Goal: Task Accomplishment & Management: Use online tool/utility

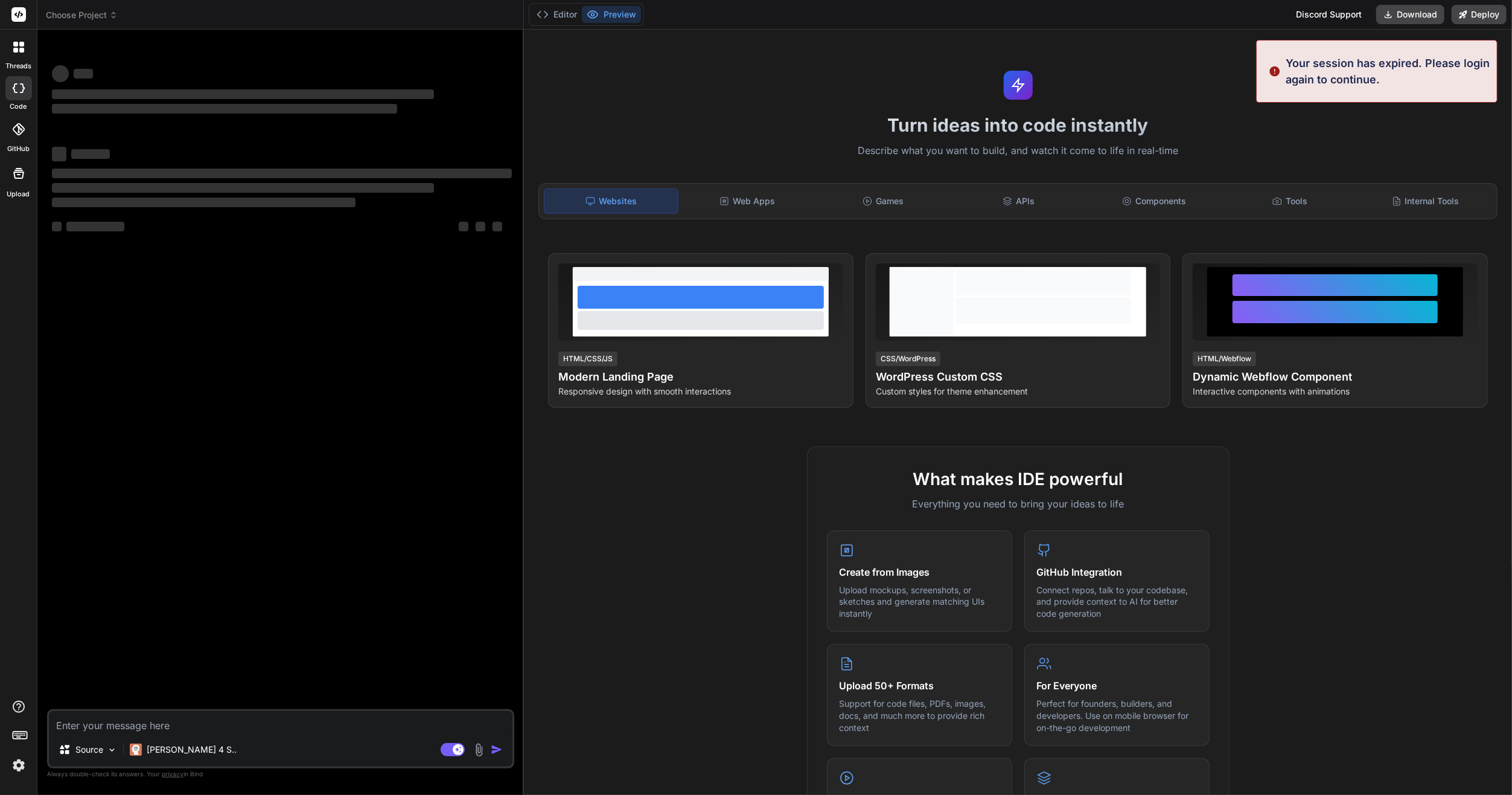
click at [23, 762] on img at bounding box center [19, 765] width 21 height 21
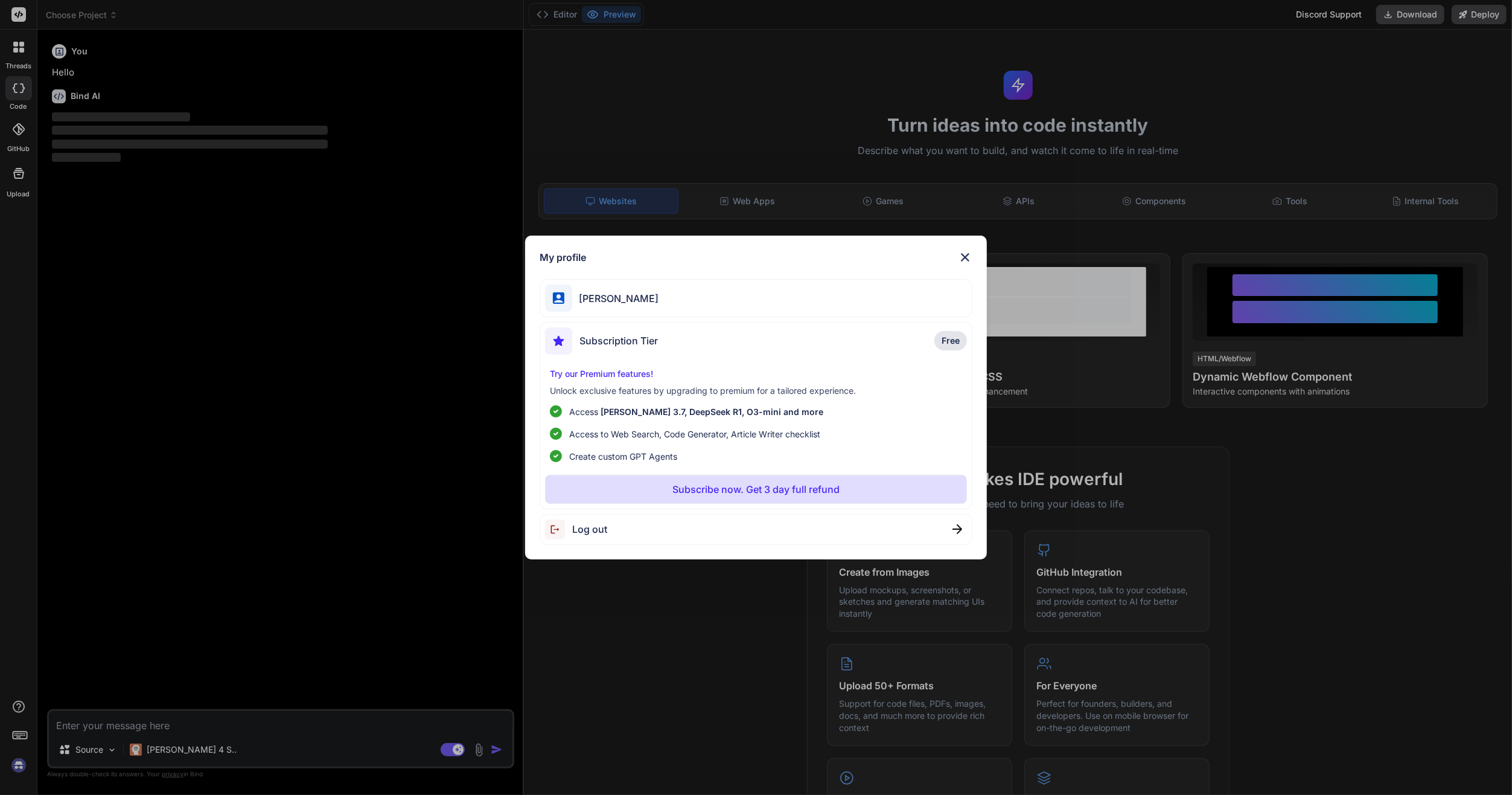
click at [638, 339] on span "Subscription Tier" at bounding box center [619, 340] width 79 height 15
click at [588, 526] on span "Log out" at bounding box center [589, 529] width 35 height 15
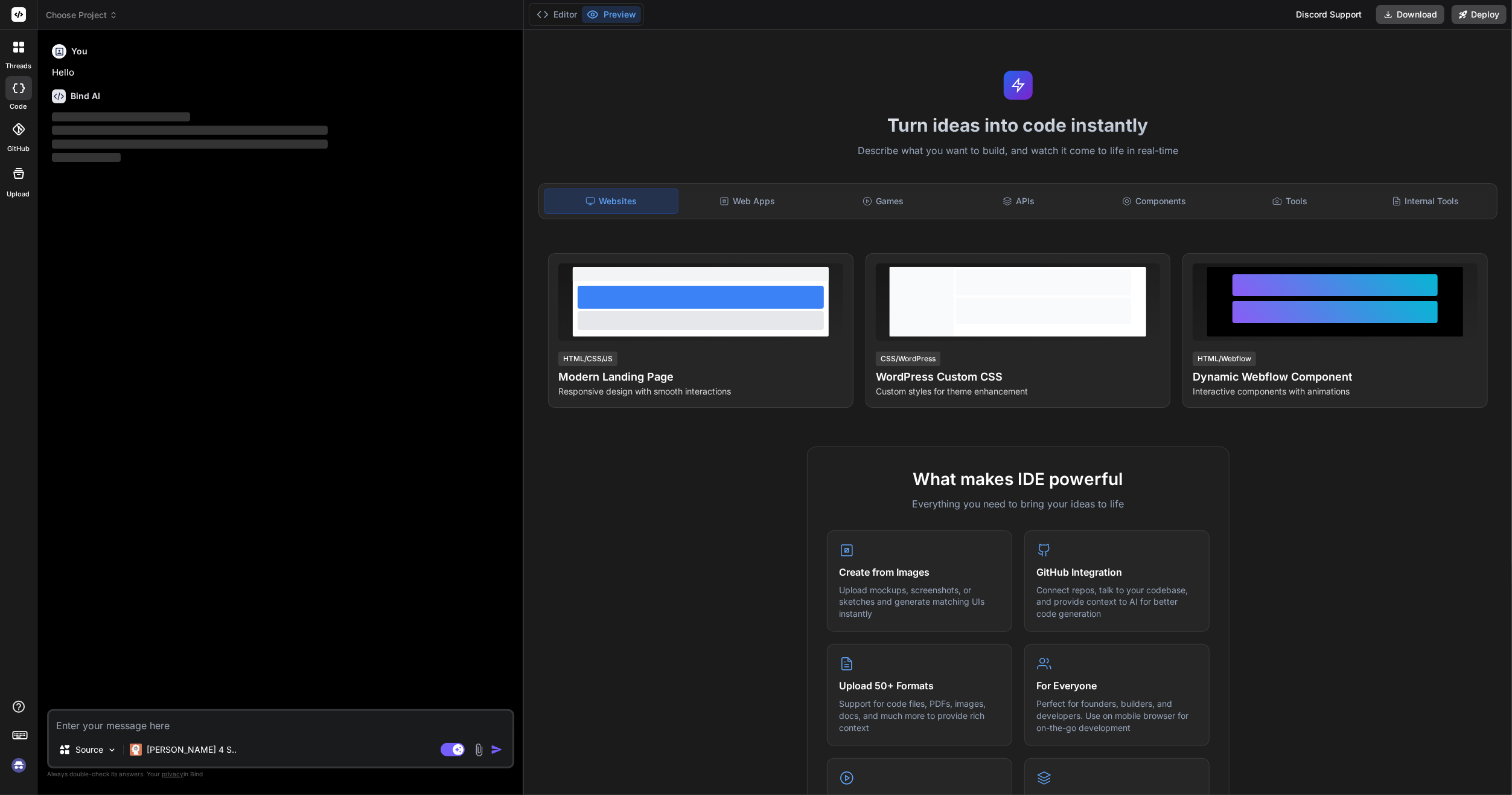
click at [23, 764] on img at bounding box center [19, 765] width 21 height 21
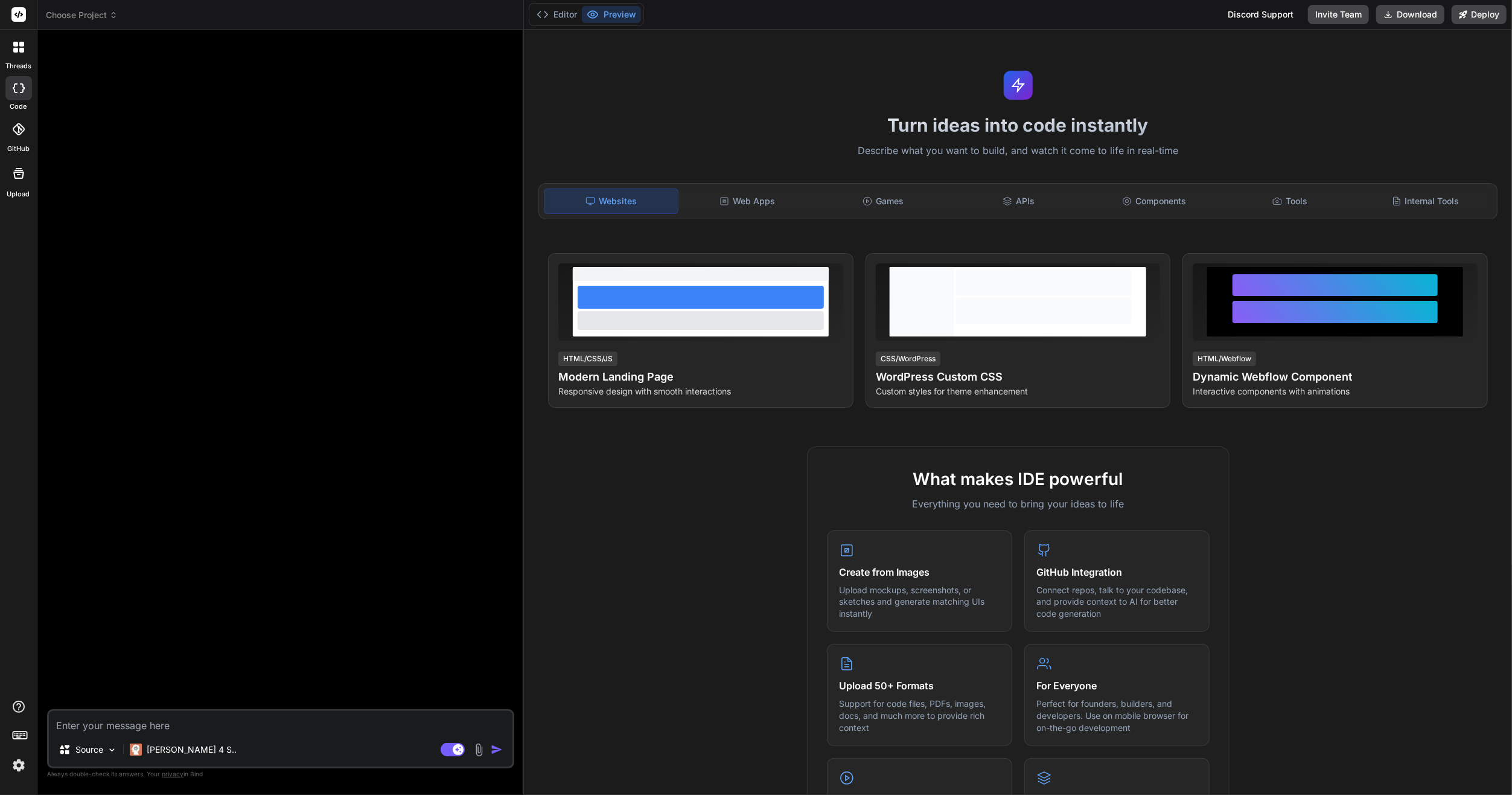
click at [23, 766] on img at bounding box center [19, 765] width 21 height 21
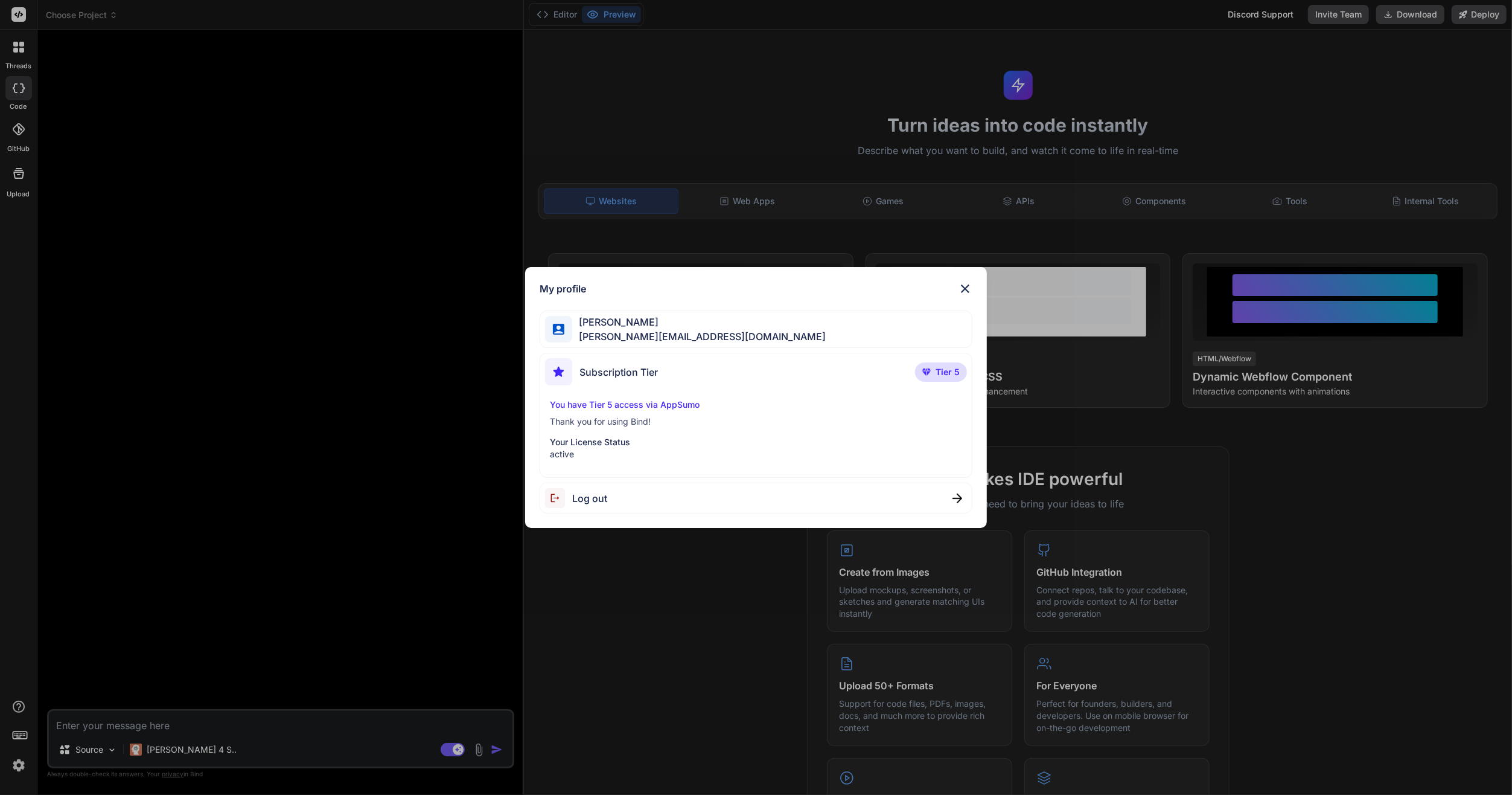
click at [609, 442] on p "Your License Status" at bounding box center [755, 442] width 412 height 12
click at [599, 369] on span "Subscription Tier" at bounding box center [619, 372] width 79 height 15
click at [954, 281] on div "My profile Thomas Simon t.simon@live.com Subscription Tier Tier 5 You have Tier…" at bounding box center [755, 398] width 461 height 261
click at [966, 285] on img at bounding box center [965, 288] width 15 height 15
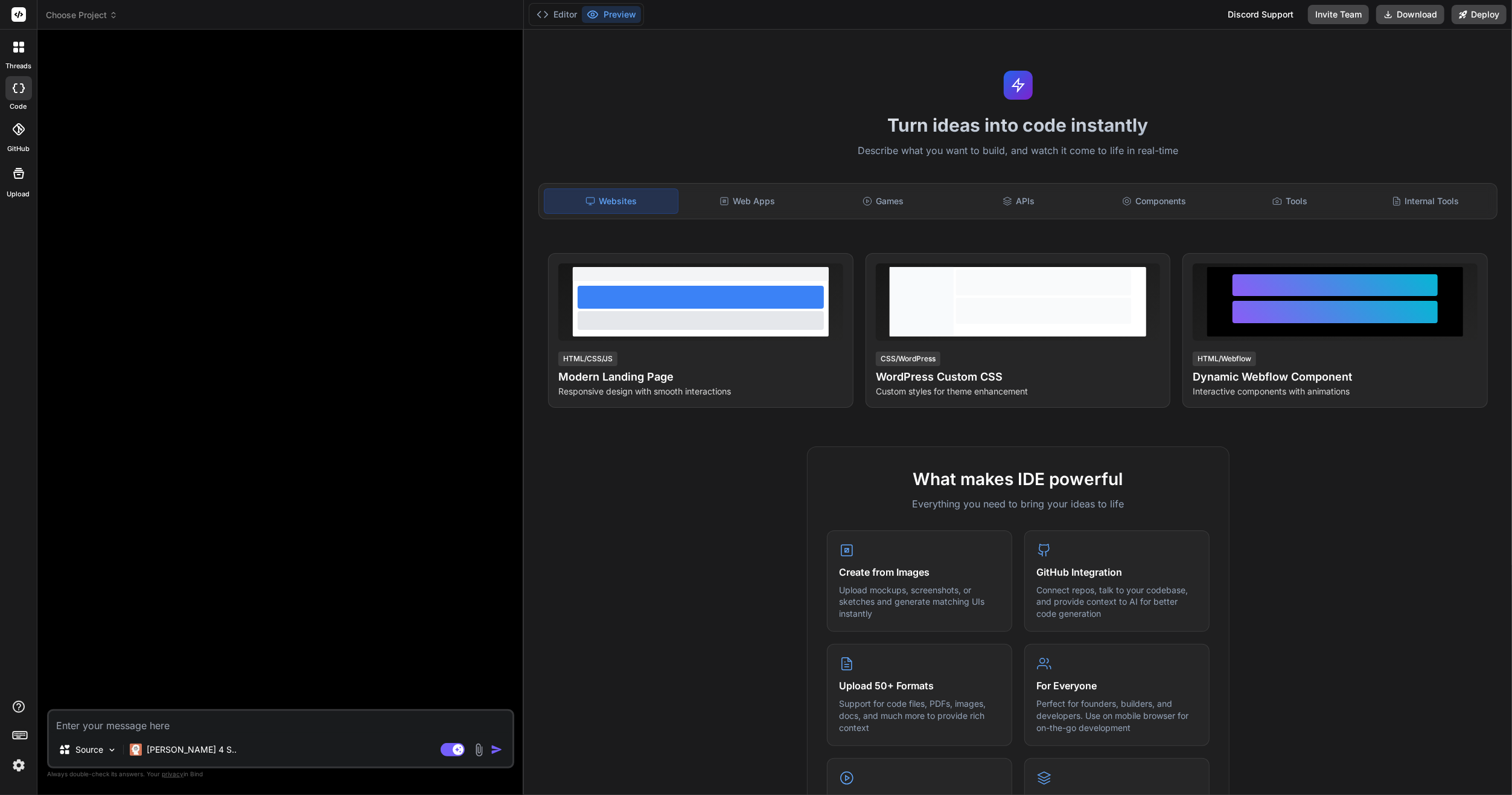
click at [15, 42] on icon at bounding box center [16, 45] width 5 height 5
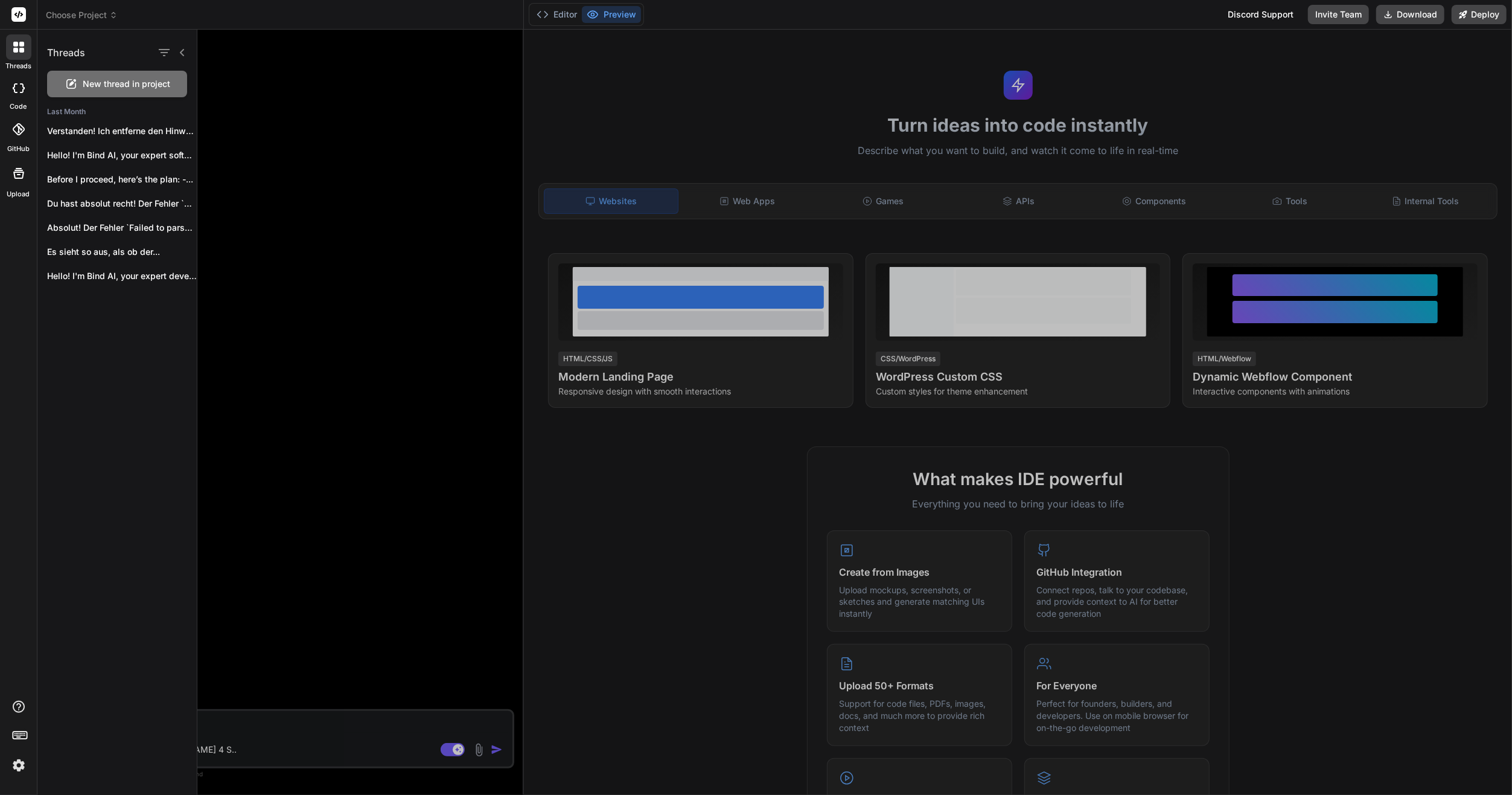
click at [699, 560] on div at bounding box center [854, 412] width 1314 height 765
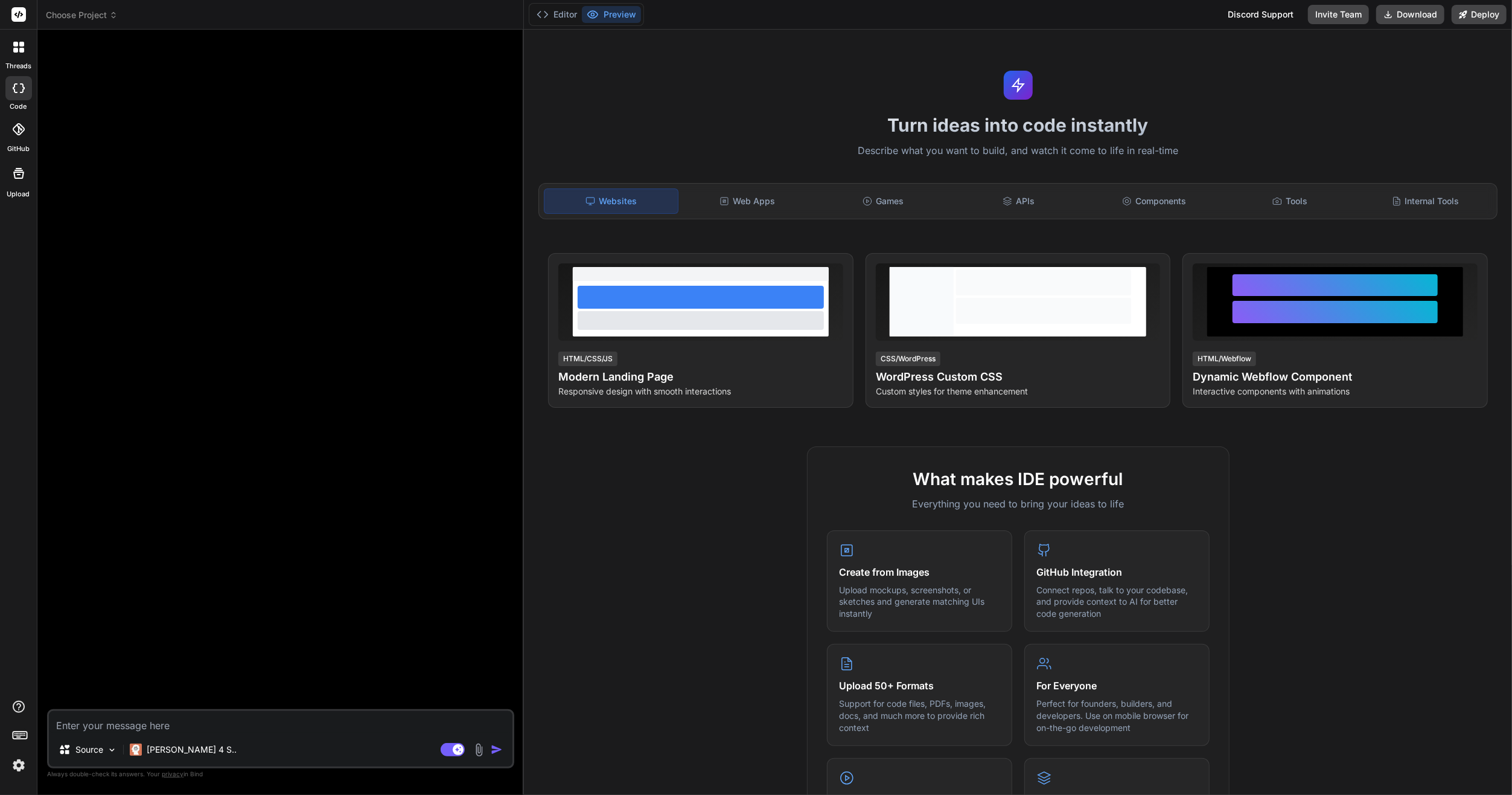
click at [776, 691] on div "What makes IDE powerful Everything you need to bring your ideas to life Create …" at bounding box center [1017, 795] width 973 height 698
click at [33, 116] on div "GitHub" at bounding box center [18, 133] width 37 height 43
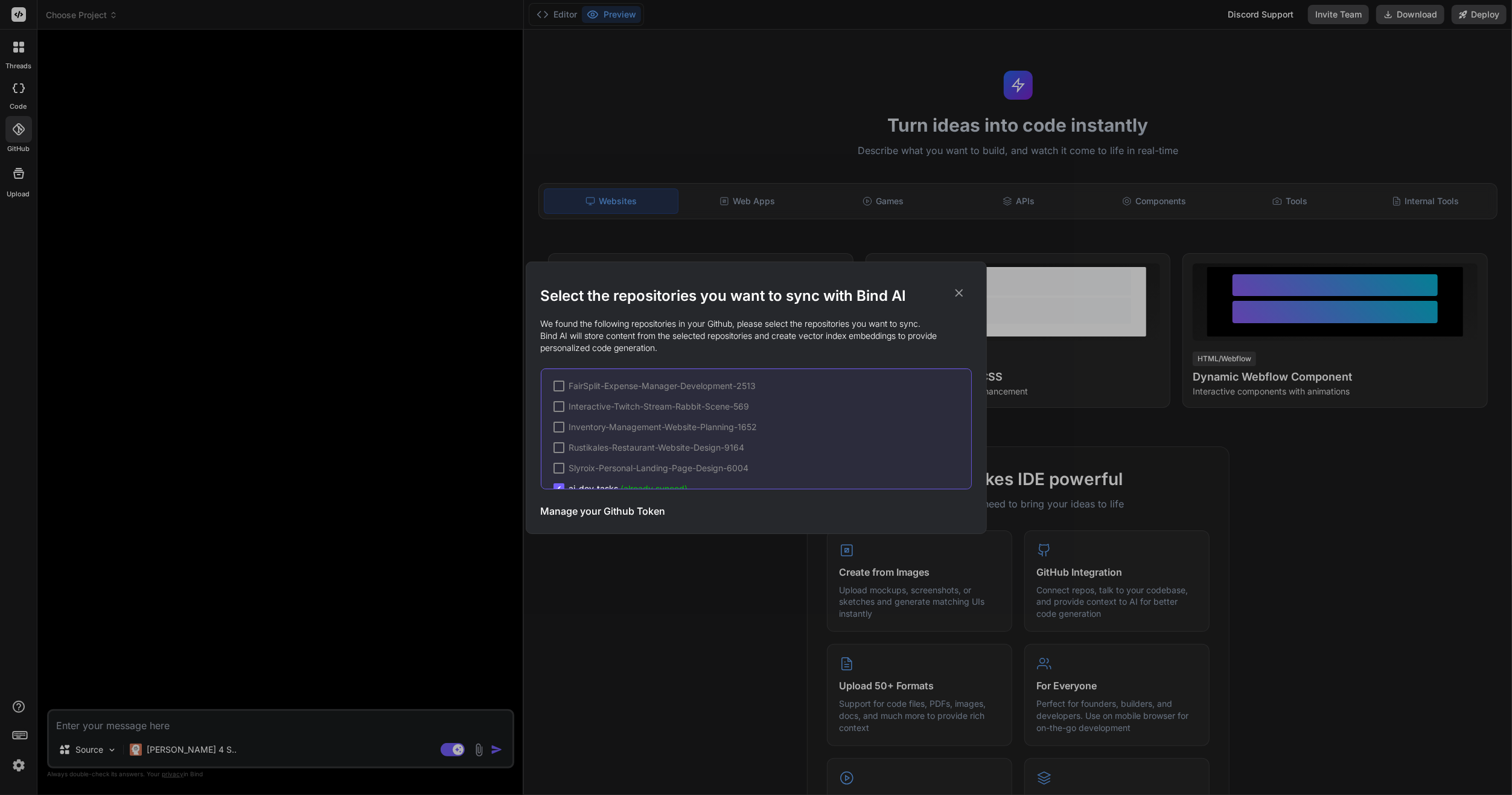
click at [17, 170] on div "Select the repositories you want to sync with Bind AI We found the following re…" at bounding box center [756, 398] width 1512 height 795
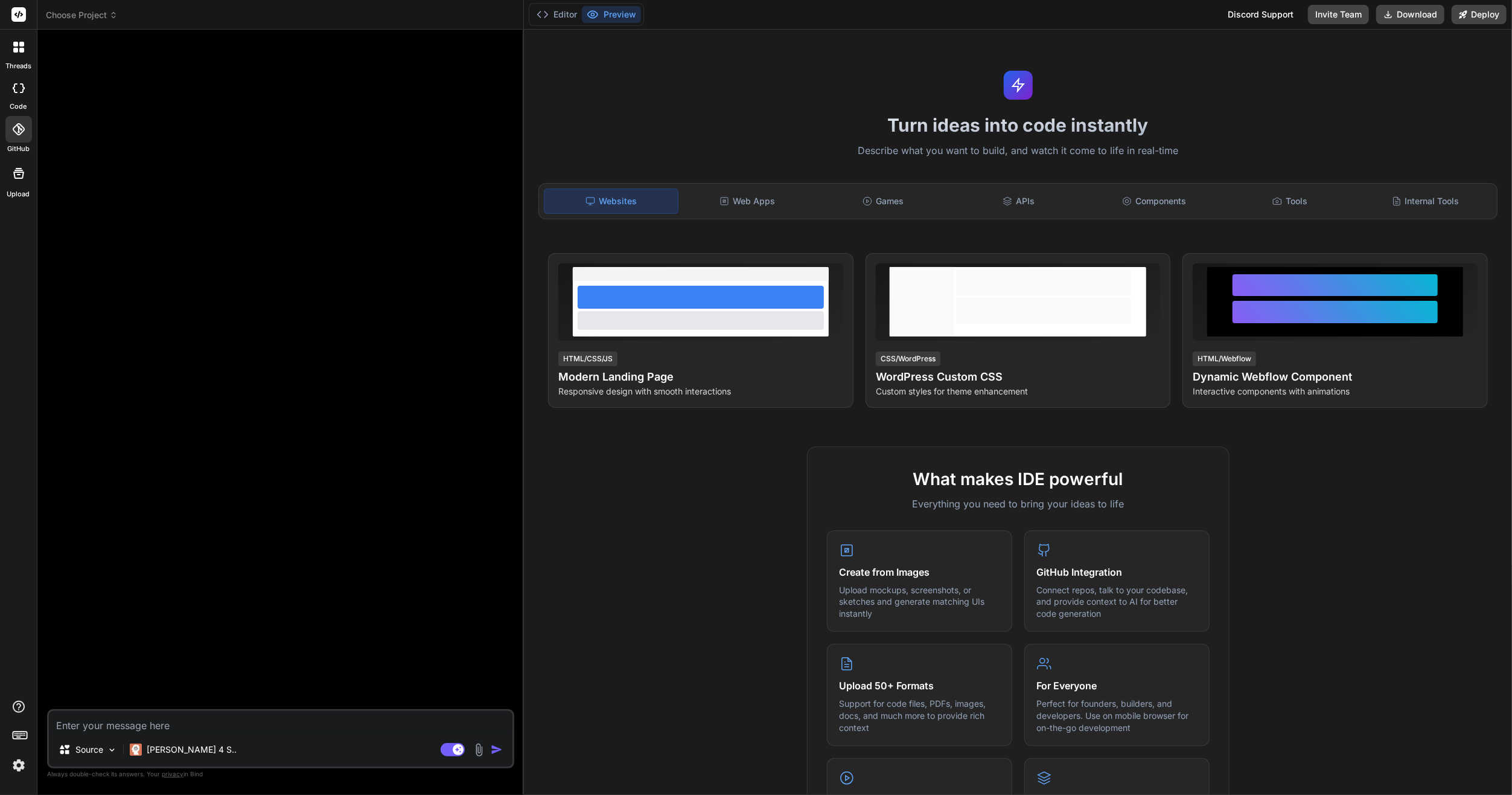
click at [12, 194] on label "Upload" at bounding box center [18, 194] width 23 height 10
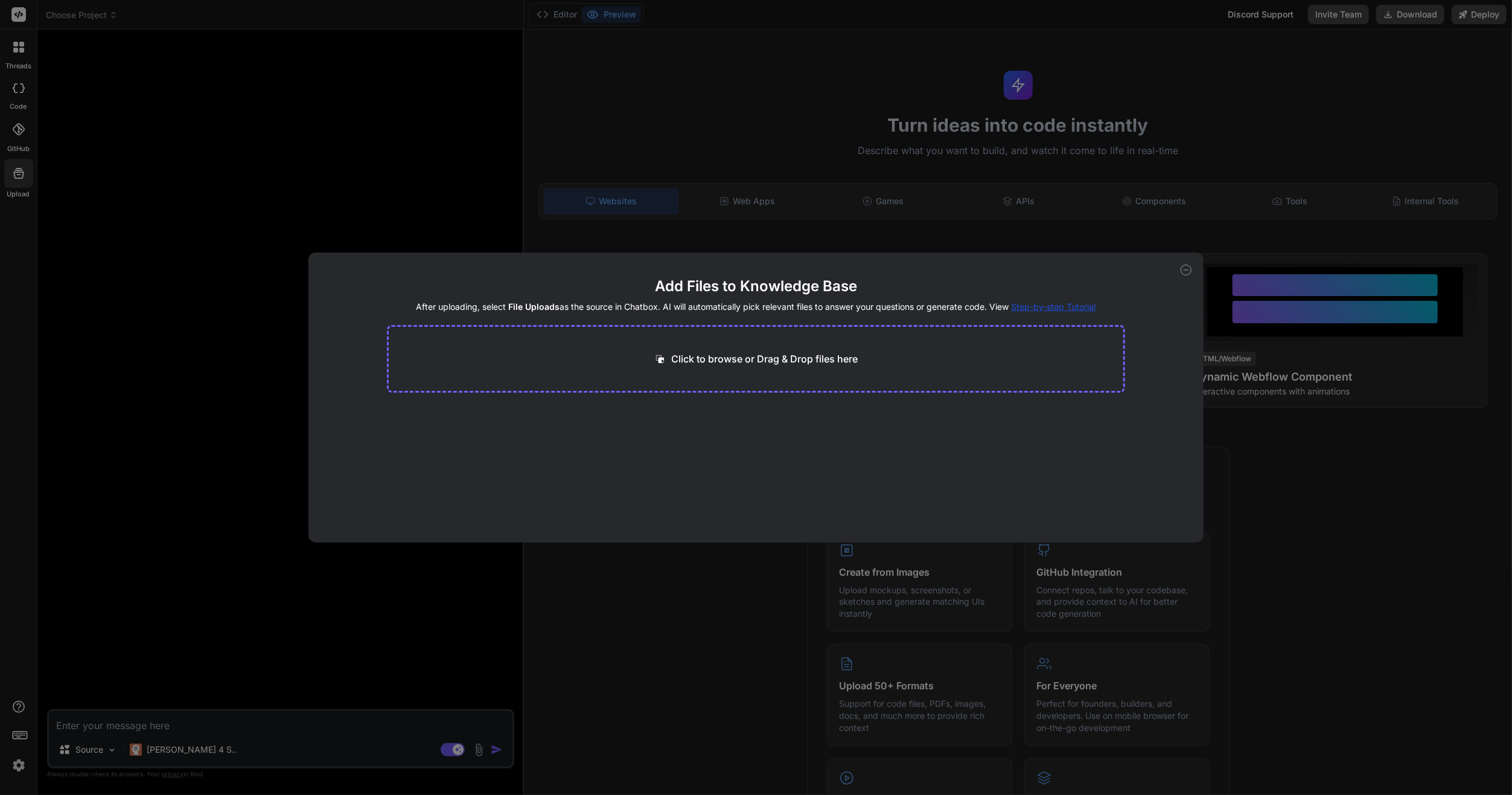
click at [85, 247] on div "Add Files to Knowledge Base After uploading, select File Uploads as the source …" at bounding box center [756, 398] width 1512 height 795
type textarea "x"
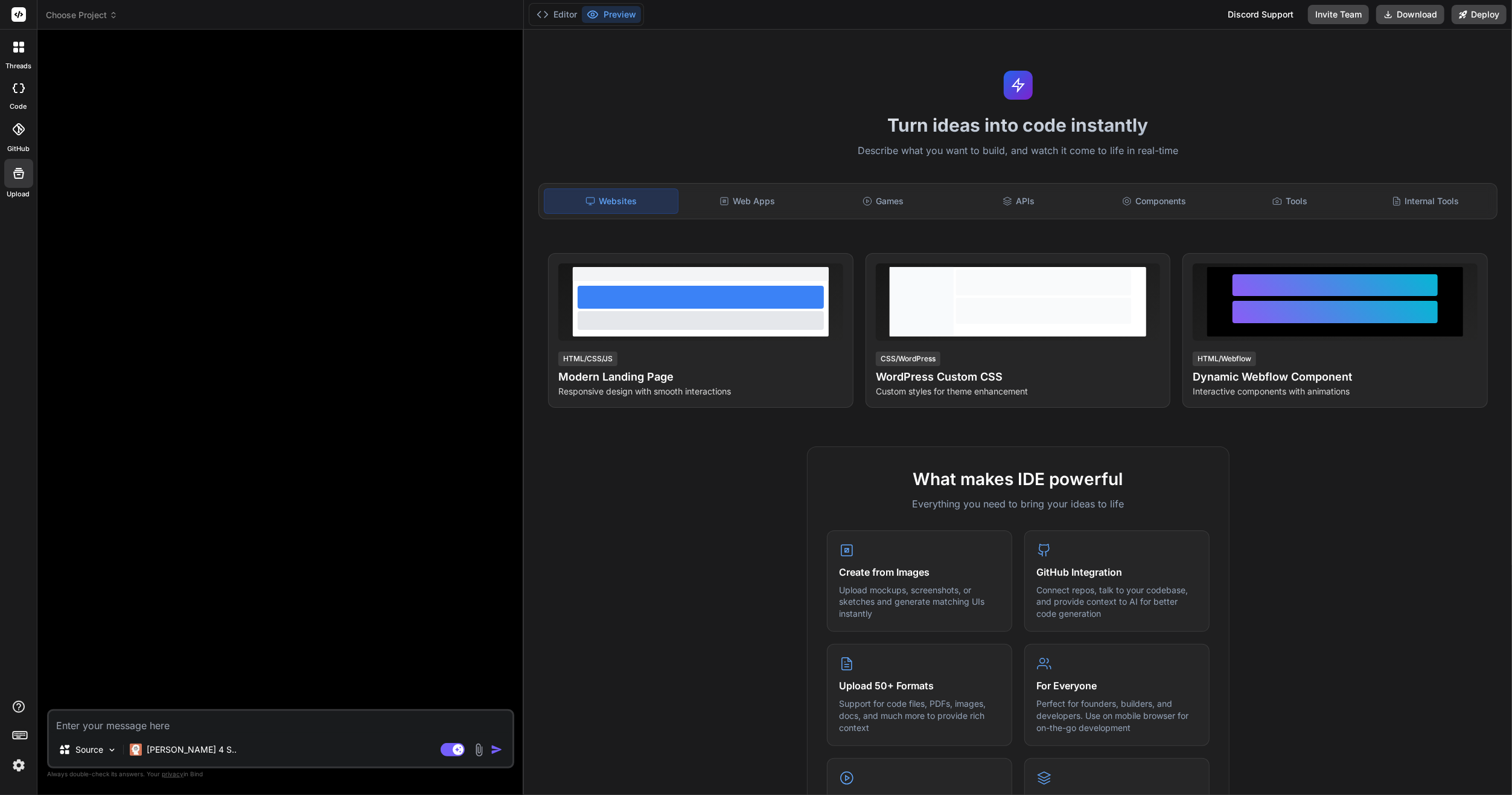
click at [17, 32] on div "threads" at bounding box center [18, 51] width 37 height 42
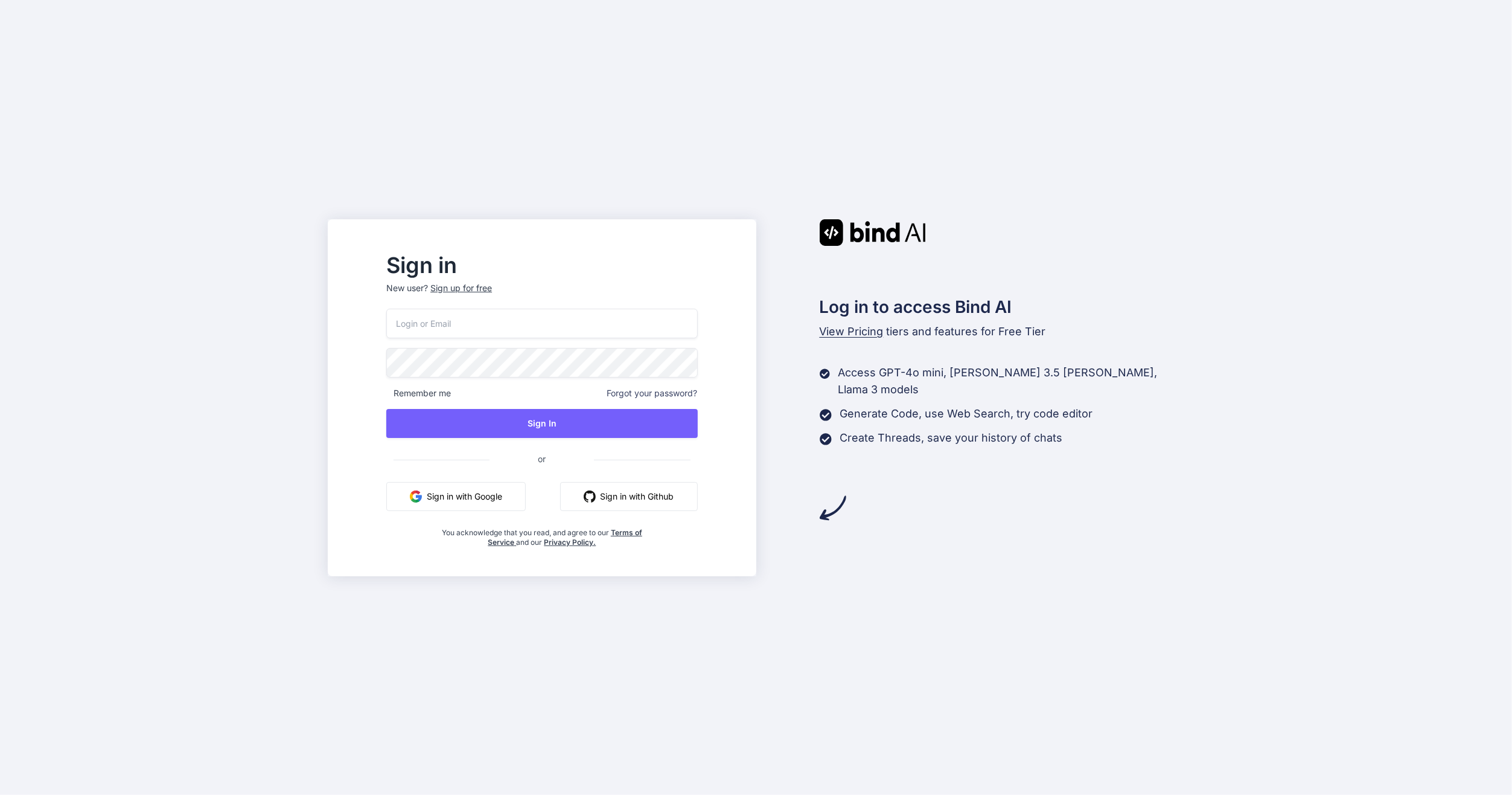
click at [512, 311] on input "email" at bounding box center [541, 323] width 311 height 30
type input "[PERSON_NAME][EMAIL_ADDRESS][DOMAIN_NAME]"
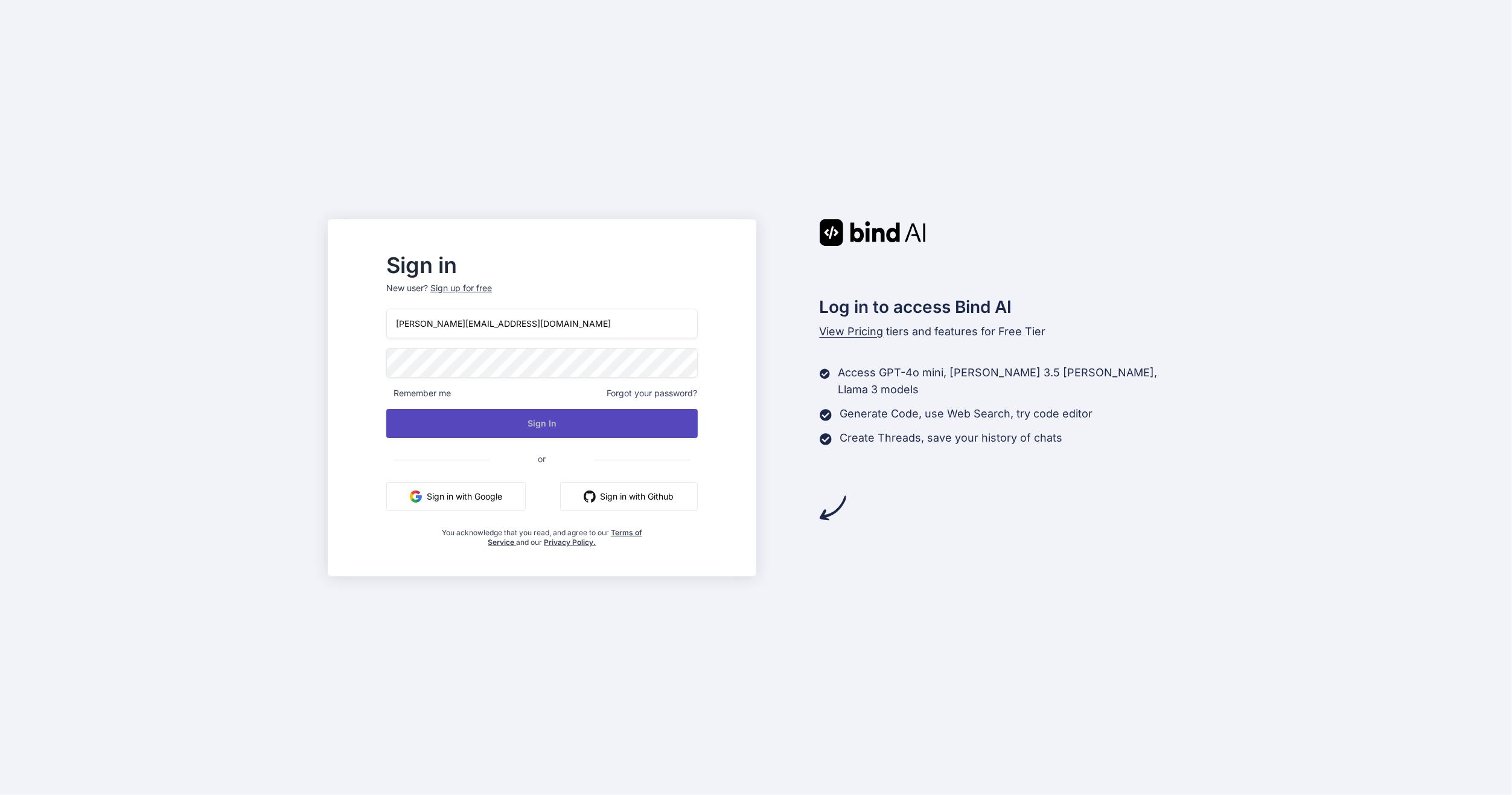
click at [515, 427] on button "Sign In" at bounding box center [541, 423] width 311 height 29
